Goal: Task Accomplishment & Management: Manage account settings

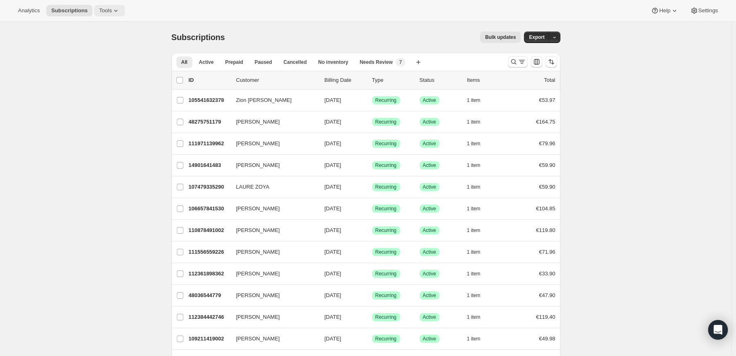
click at [114, 9] on icon at bounding box center [116, 11] width 8 height 8
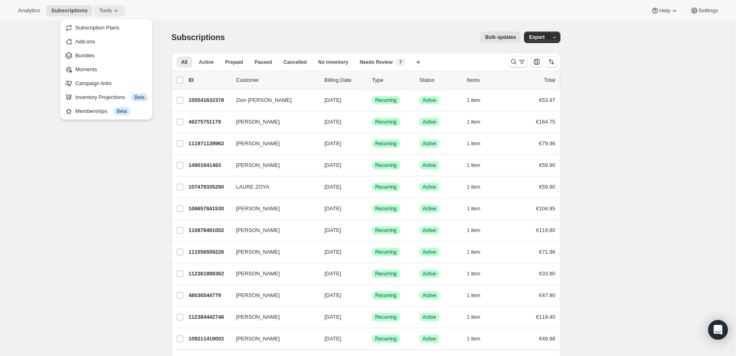
click at [114, 9] on icon at bounding box center [116, 11] width 8 height 8
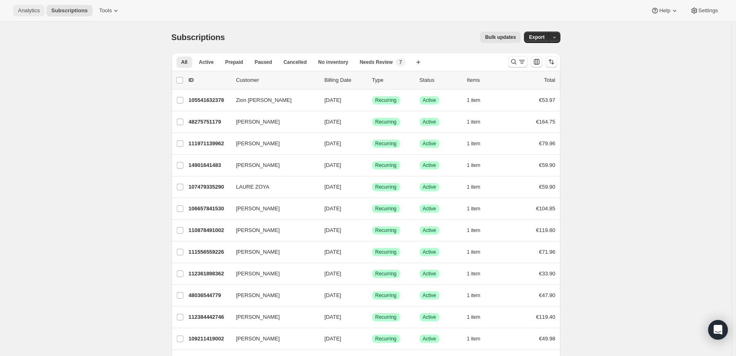
click at [31, 16] on button "Analytics" at bounding box center [29, 10] width 32 height 11
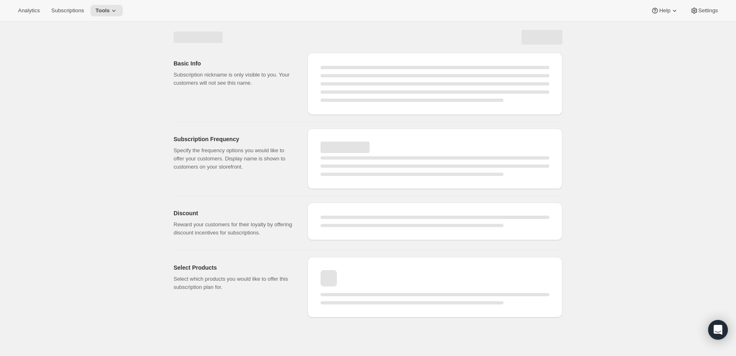
select select "WEEK"
select select "MONTH"
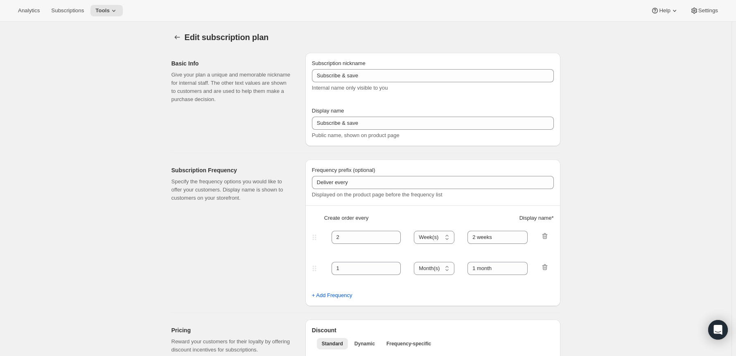
checkbox input "true"
type input "Formula Organic and Classic"
type input "SUBSCRIBE & SAVE"
type input "Subscribe to join the family for FREE SHIPPING with priority delivery every mon…"
type input "1"
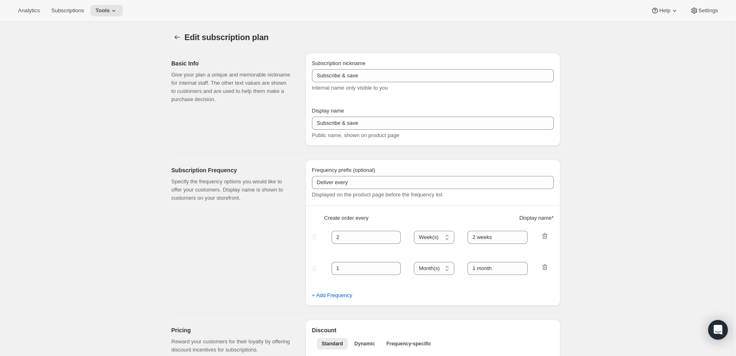
select select "MONTH"
type input "Delivery monthly"
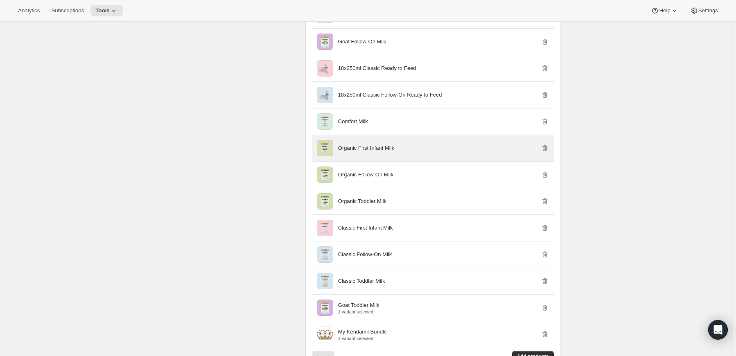
scroll to position [586, 0]
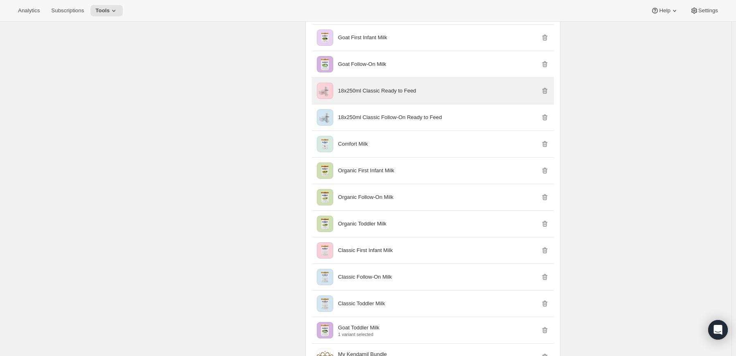
click at [378, 88] on p "18x250ml Classic Ready to Feed" at bounding box center [377, 91] width 78 height 8
click at [395, 92] on p "18x250ml Classic Ready to Feed" at bounding box center [377, 91] width 78 height 8
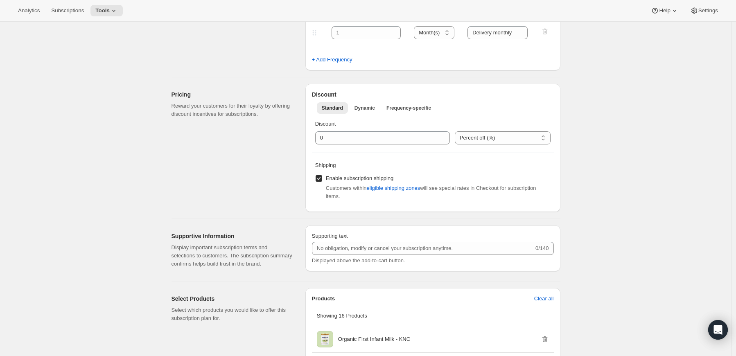
scroll to position [409, 0]
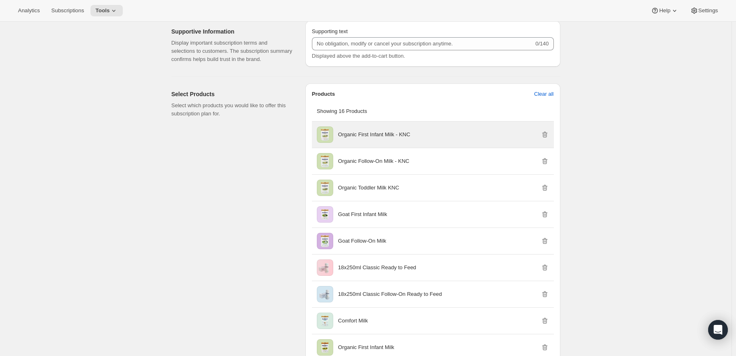
click at [327, 133] on span at bounding box center [325, 134] width 16 height 16
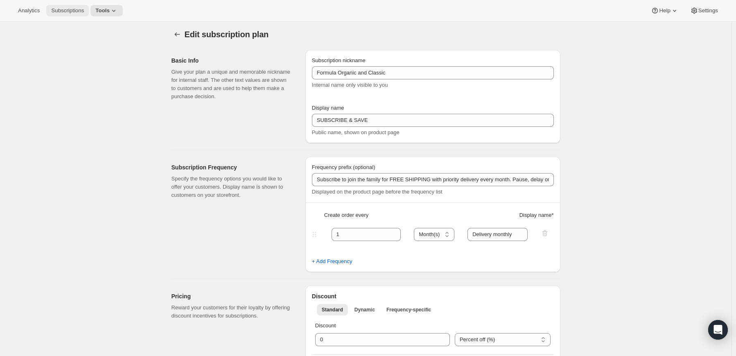
scroll to position [0, 0]
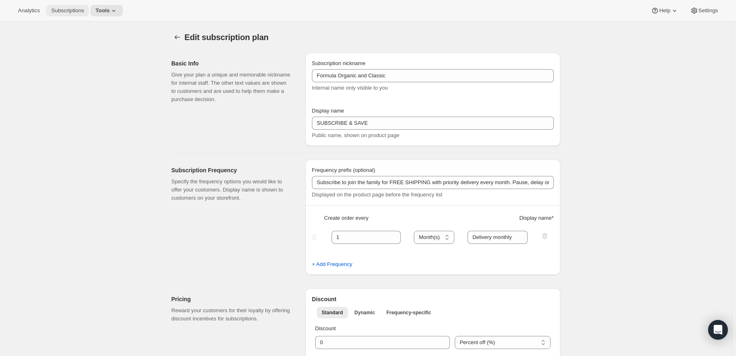
click at [54, 8] on span "Subscriptions" at bounding box center [67, 10] width 33 height 7
